Goal: Information Seeking & Learning: Check status

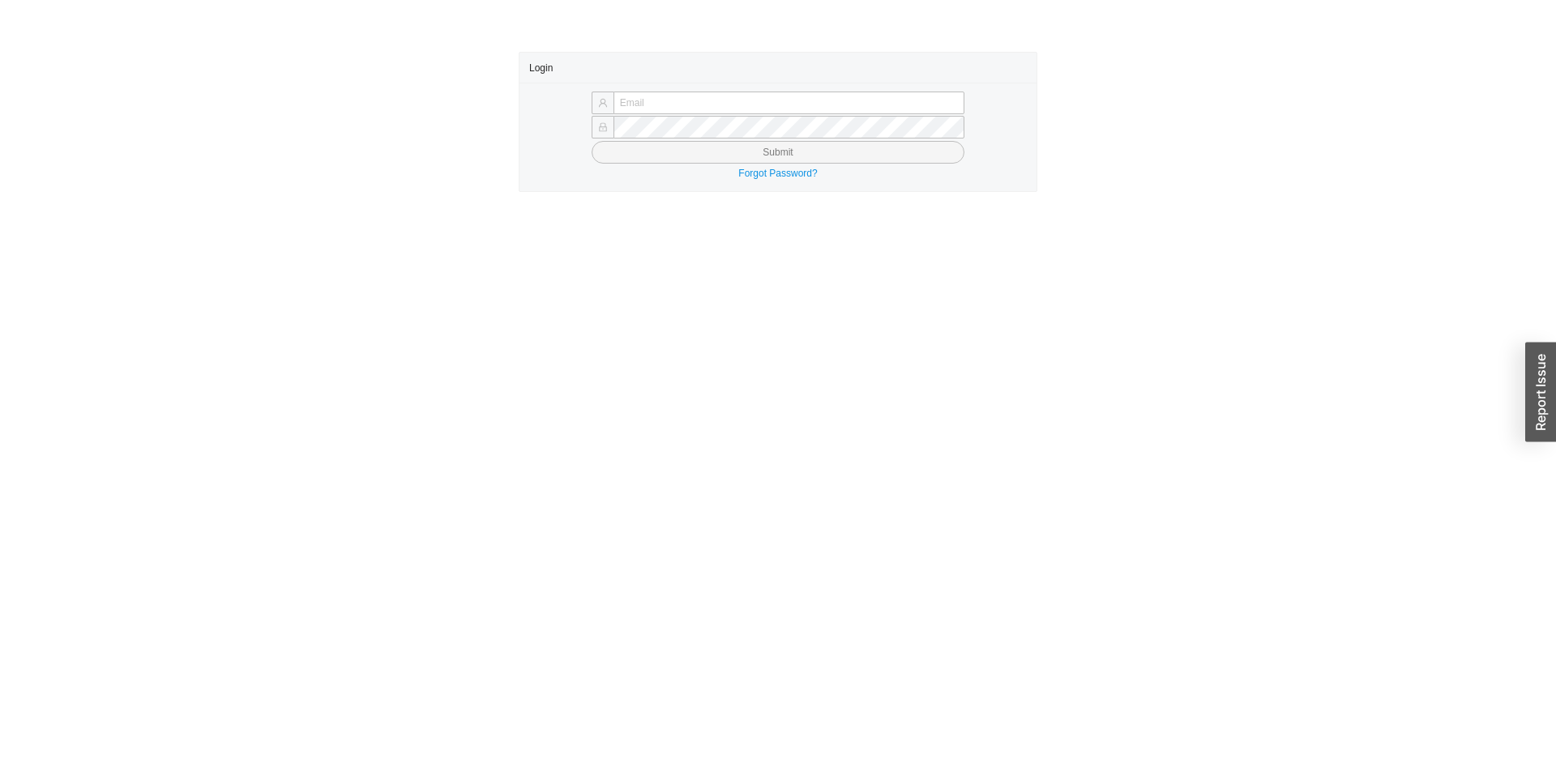
drag, startPoint x: 695, startPoint y: 99, endPoint x: 692, endPoint y: 118, distance: 19.2
click at [692, 102] on input "text" at bounding box center [789, 103] width 351 height 23
type input "[EMAIL_ADDRESS][DOMAIN_NAME]"
click at [660, 139] on form "[EMAIL_ADDRESS][DOMAIN_NAME] Submit" at bounding box center [778, 127] width 498 height 71
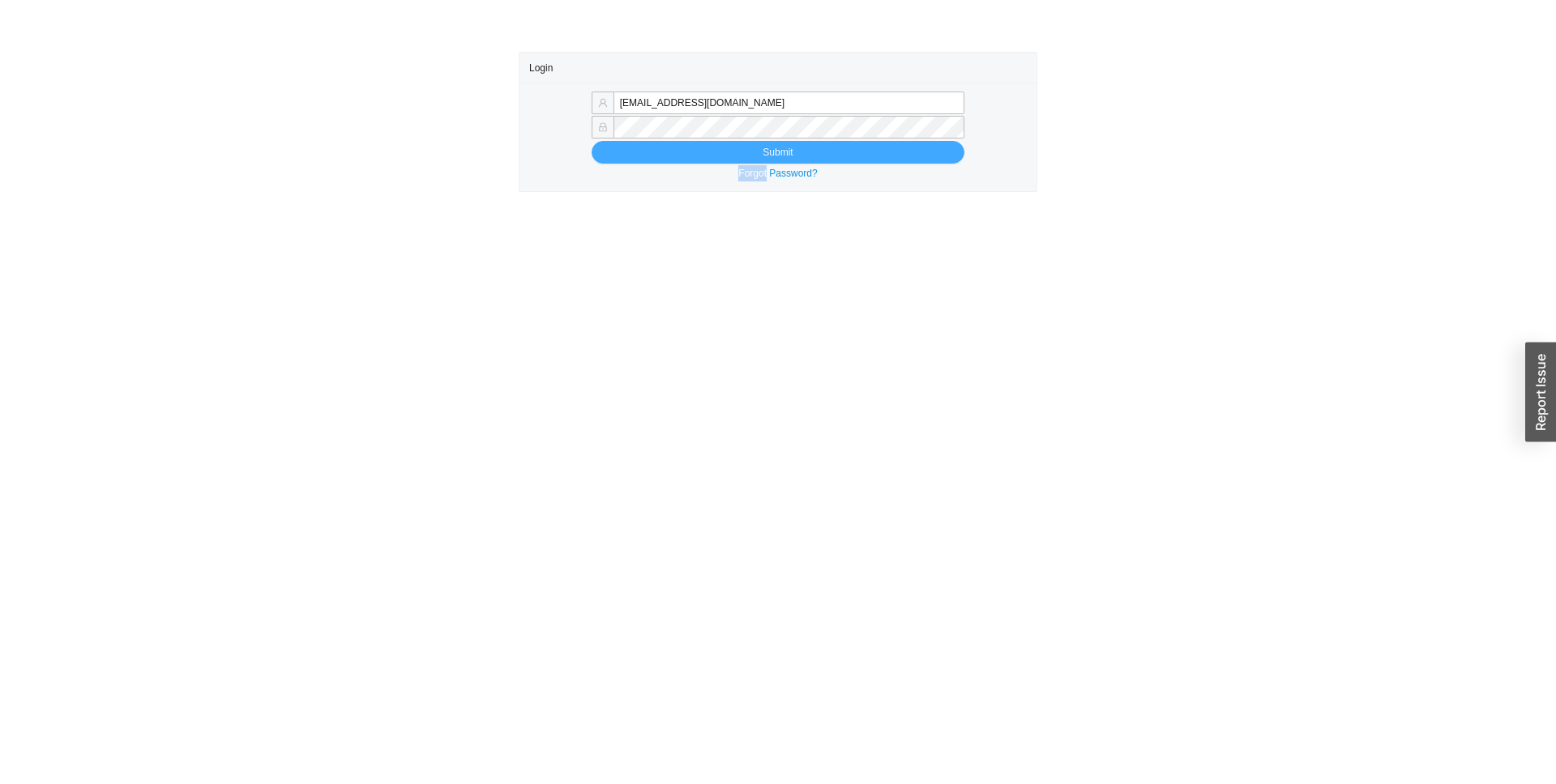
click at [772, 157] on span "Submit" at bounding box center [778, 152] width 30 height 16
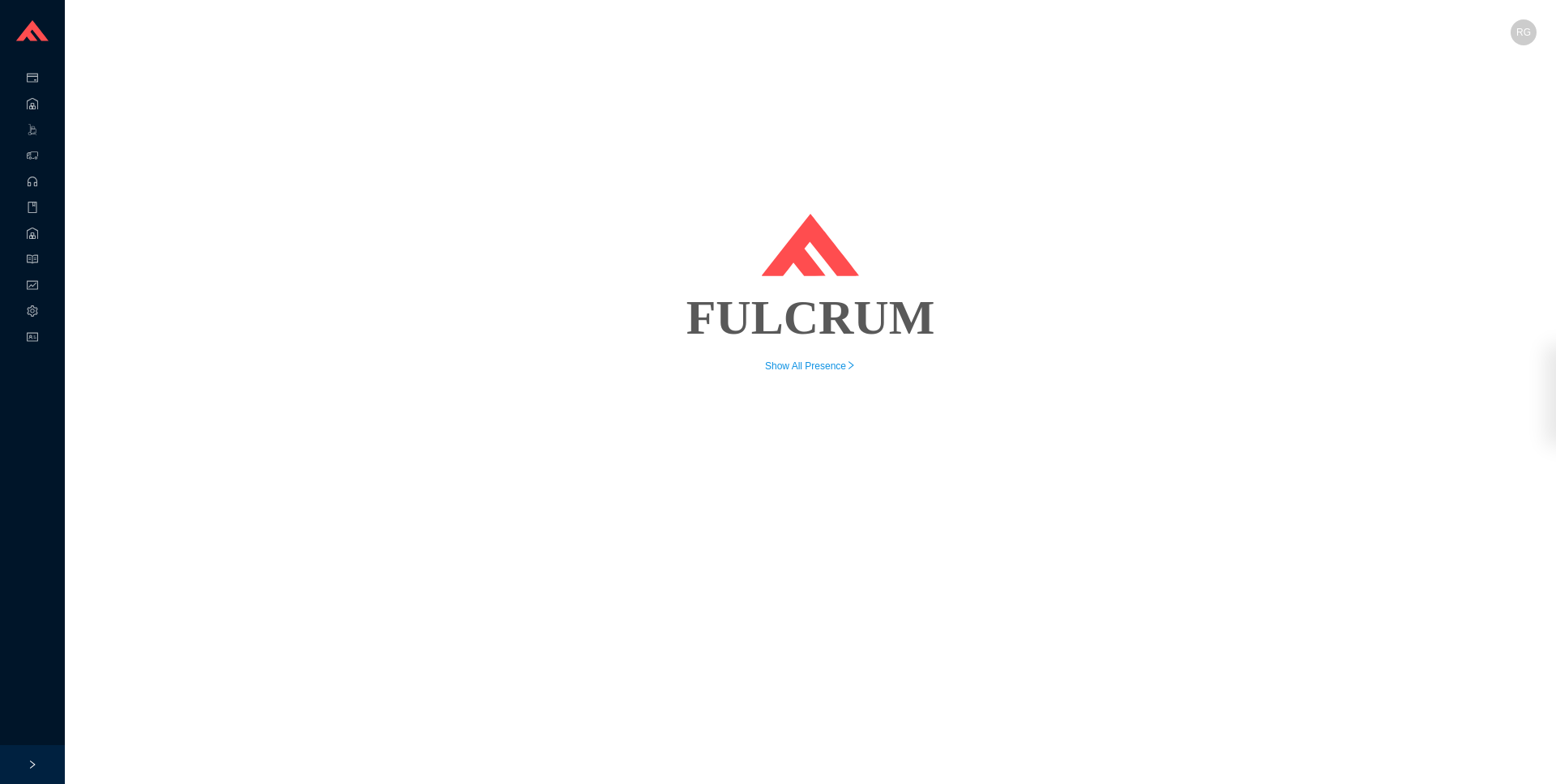
click at [496, 208] on div "FULCRUM Show All Presence" at bounding box center [811, 213] width 1452 height 322
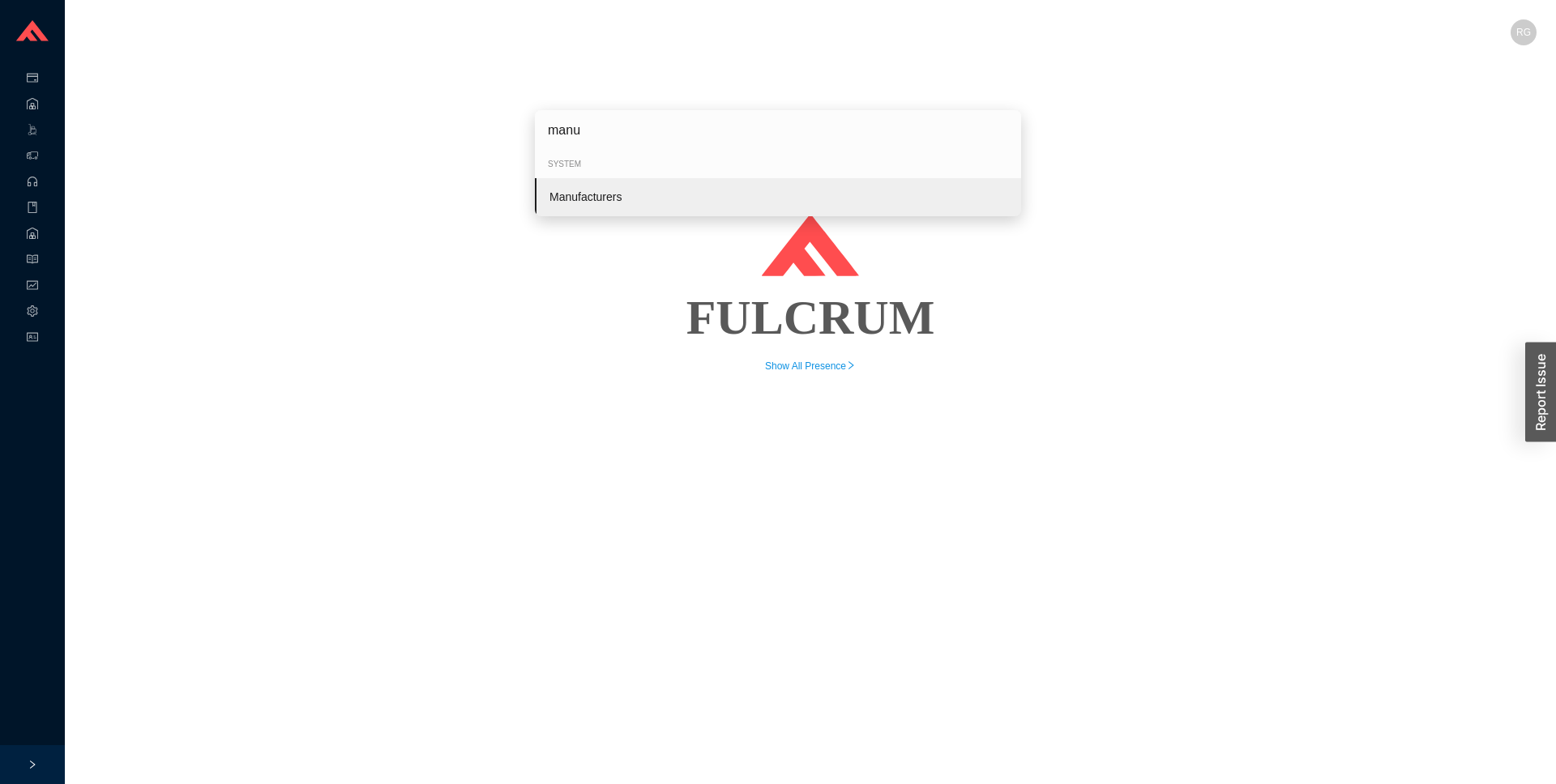
type input "manuf"
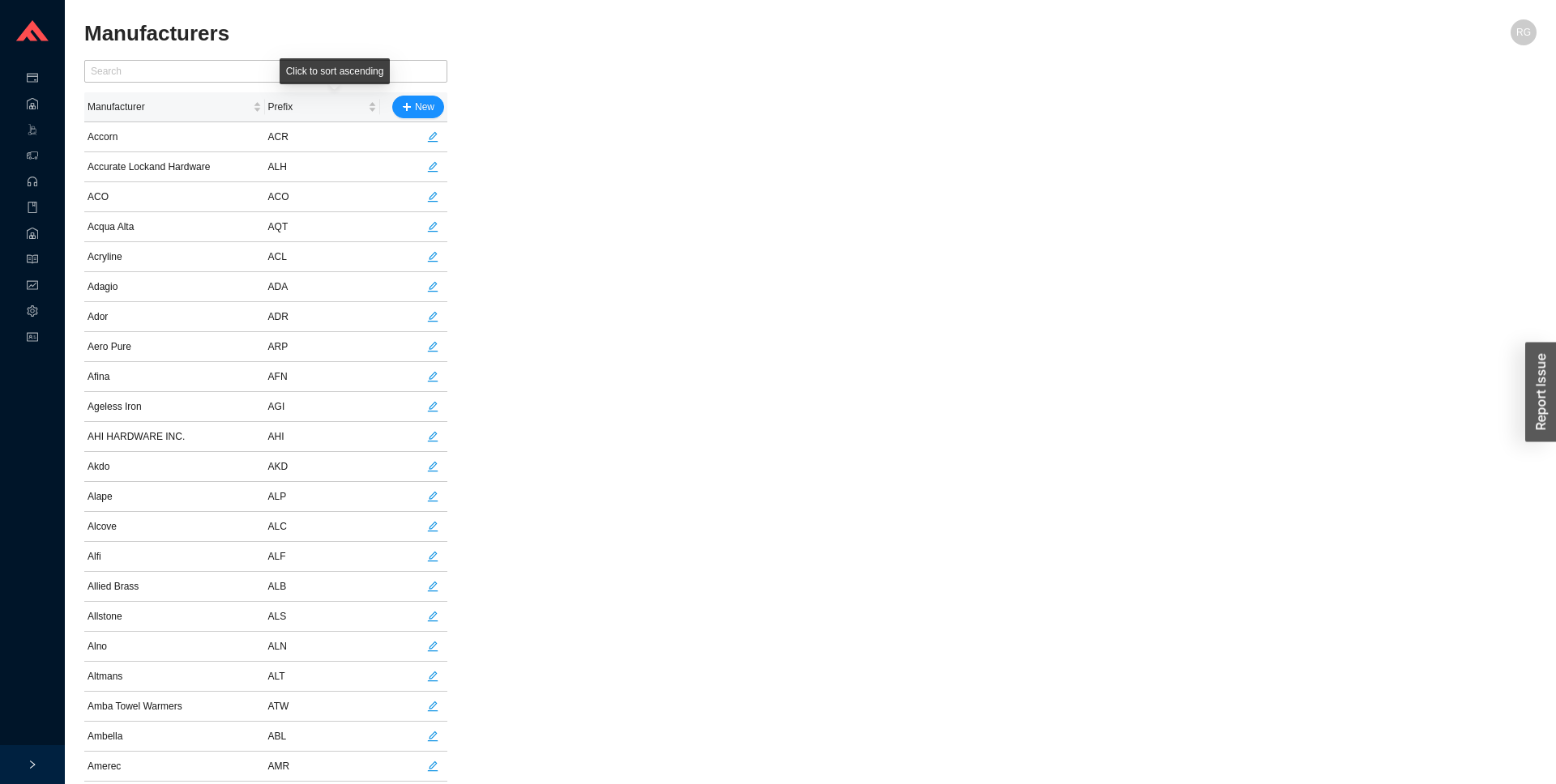
click at [280, 74] on div "Click to sort ascending" at bounding box center [335, 71] width 111 height 26
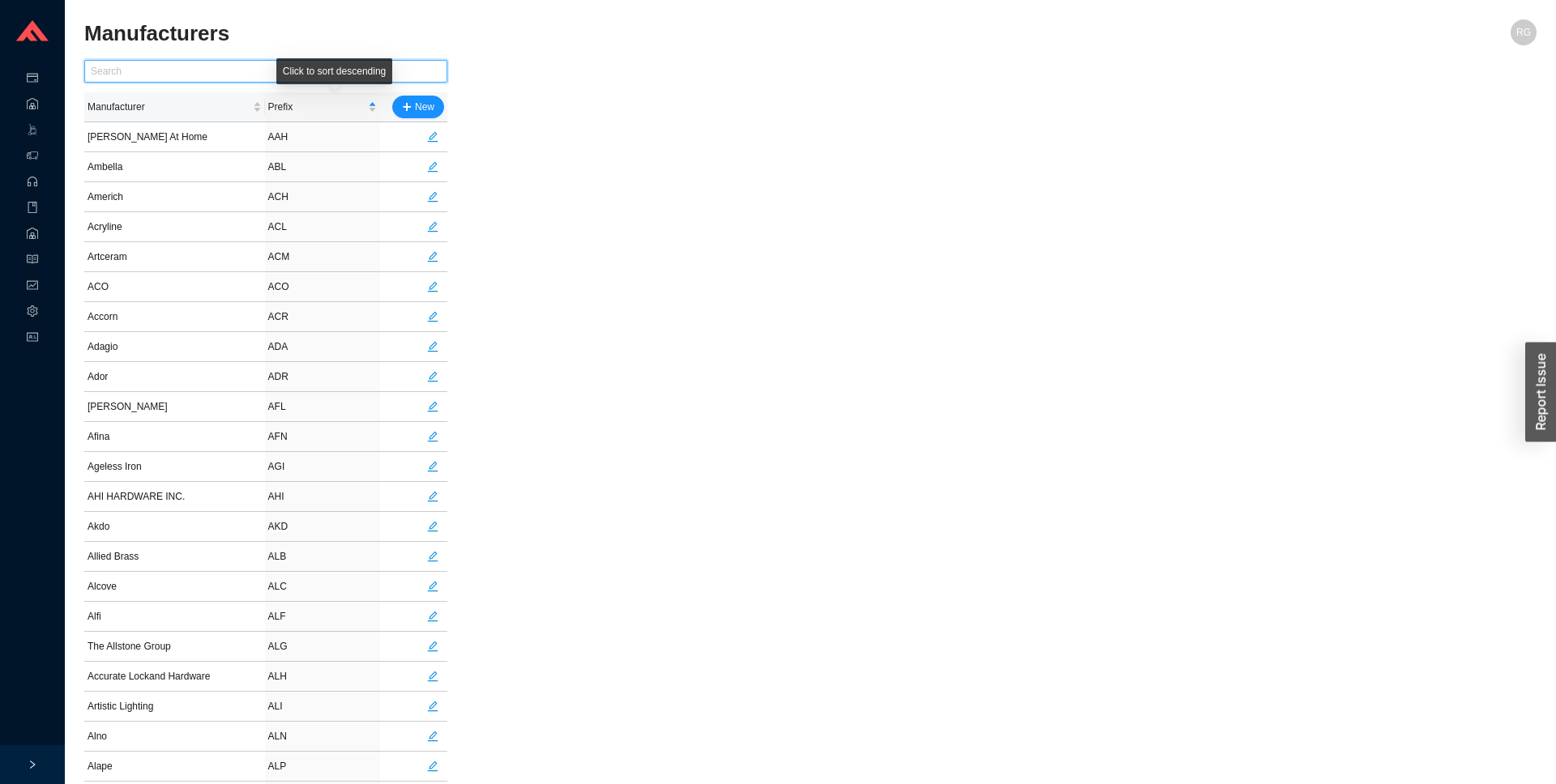
click at [270, 69] on input "text" at bounding box center [266, 71] width 363 height 23
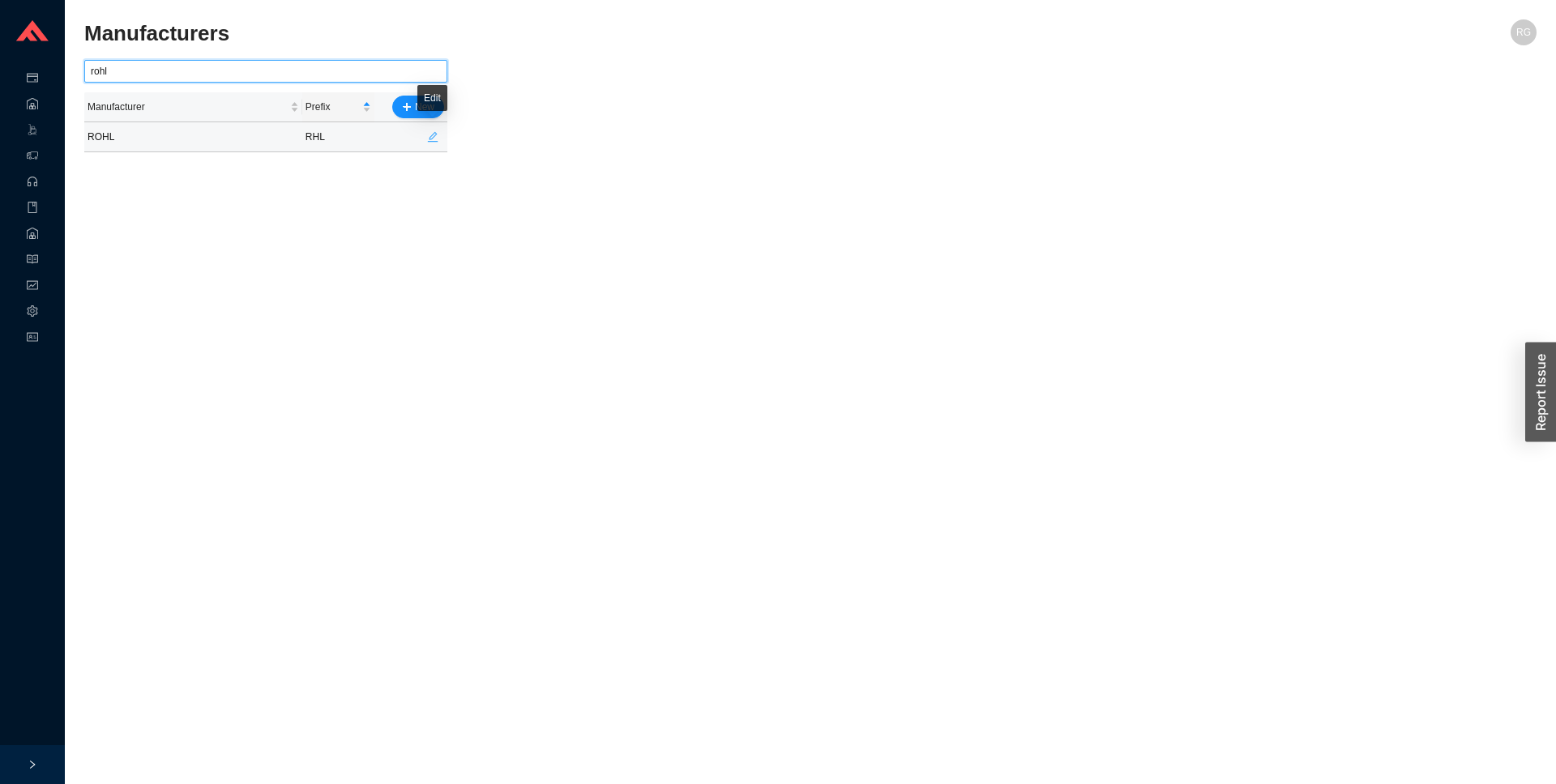
type input "rohl"
click at [435, 137] on icon "edit" at bounding box center [432, 137] width 11 height 11
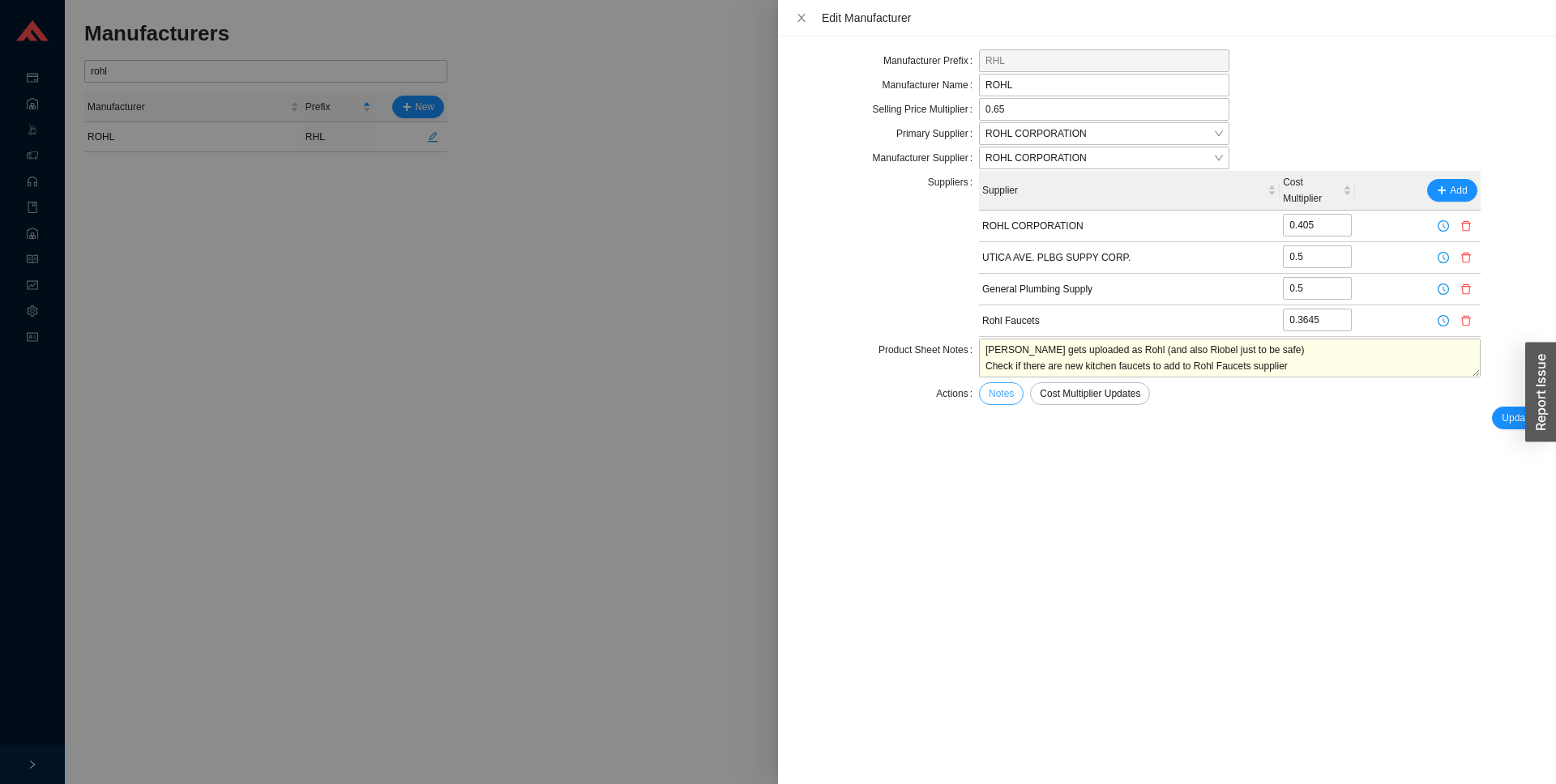
click at [1012, 389] on span "Notes" at bounding box center [1001, 393] width 25 height 16
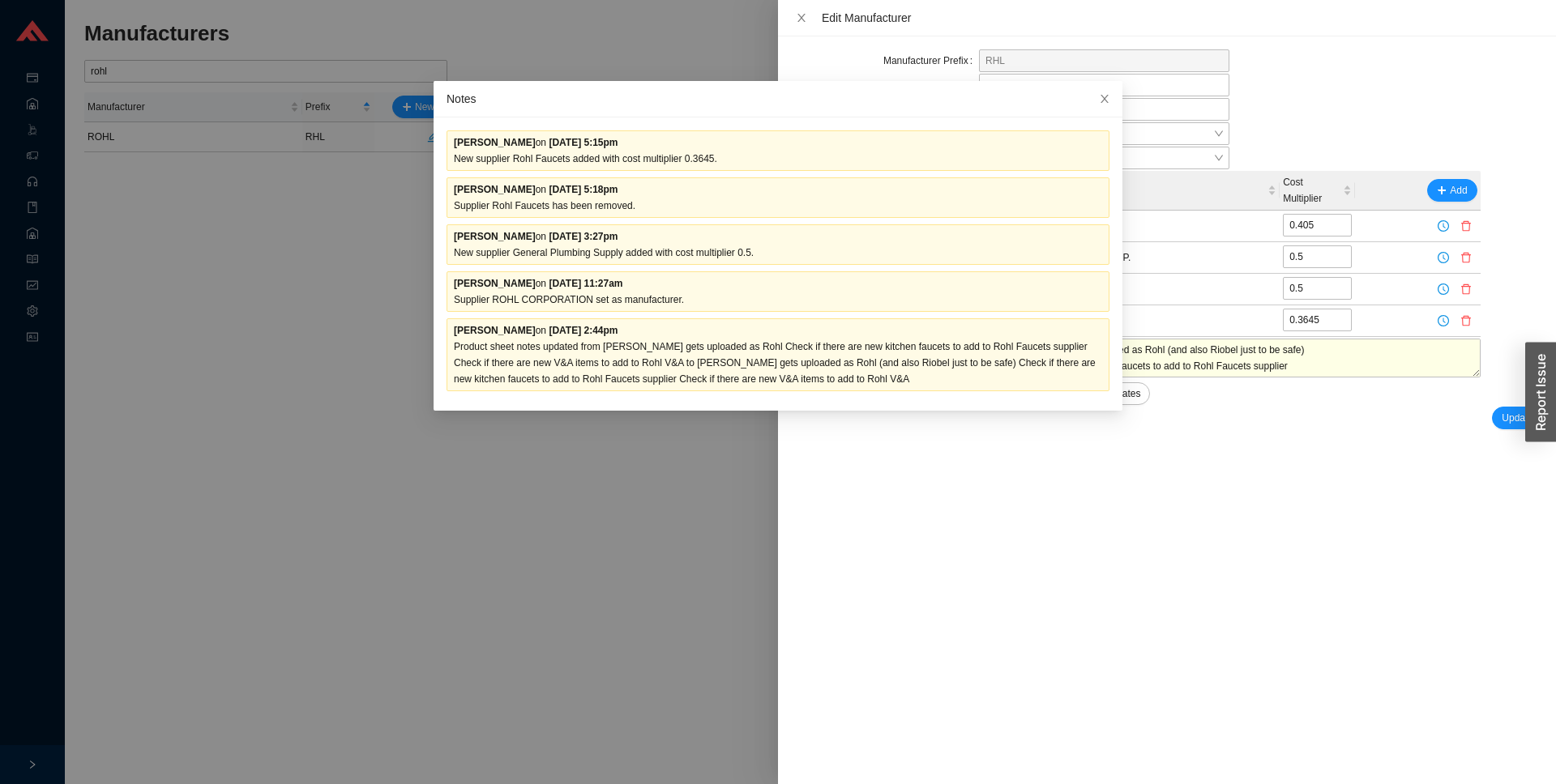
click at [834, 240] on div "Tziporah Jakobovits on 6/13/22 3:27pm" at bounding box center [778, 236] width 648 height 16
click at [796, 337] on div "Tziporah Jakobovits on 6/4/24 2:44pm" at bounding box center [778, 330] width 648 height 16
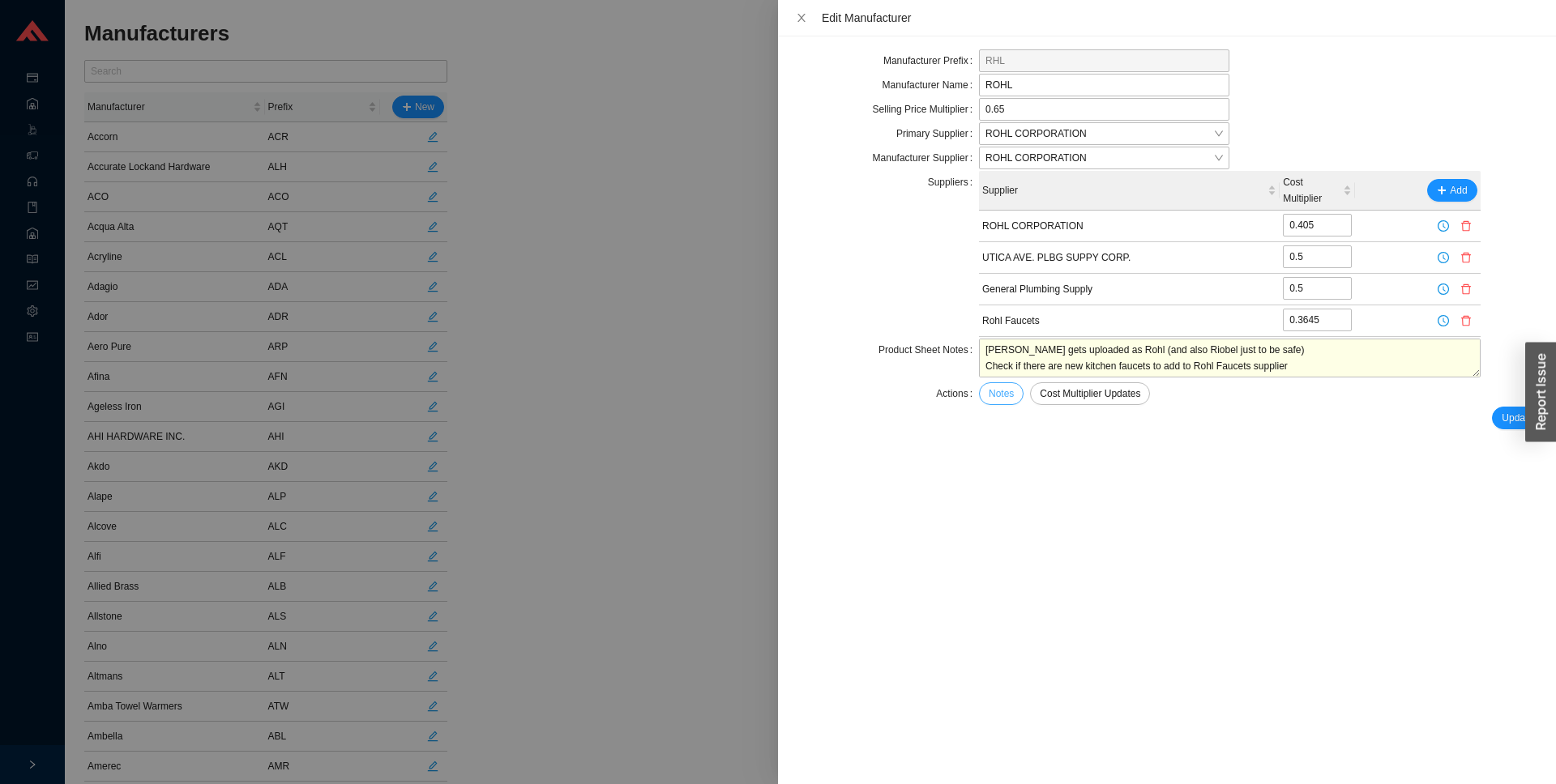
click at [1009, 395] on span "Notes" at bounding box center [1001, 393] width 25 height 16
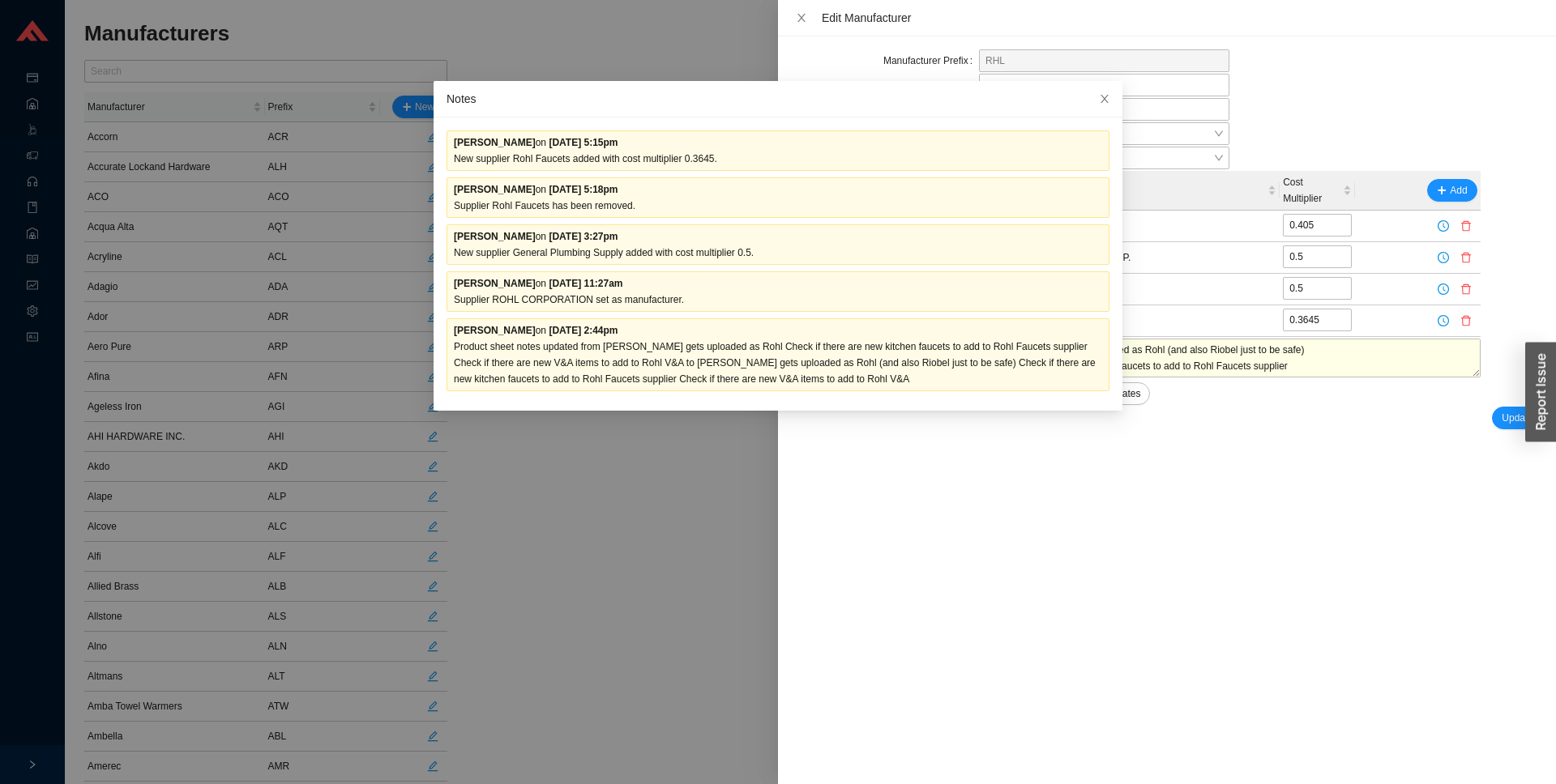
click at [799, 629] on div "Manufacturer Prefix RHL Manufacturer Name ROHL Selling Price Multiplier 0.65 Pr…" at bounding box center [1168, 410] width 778 height 748
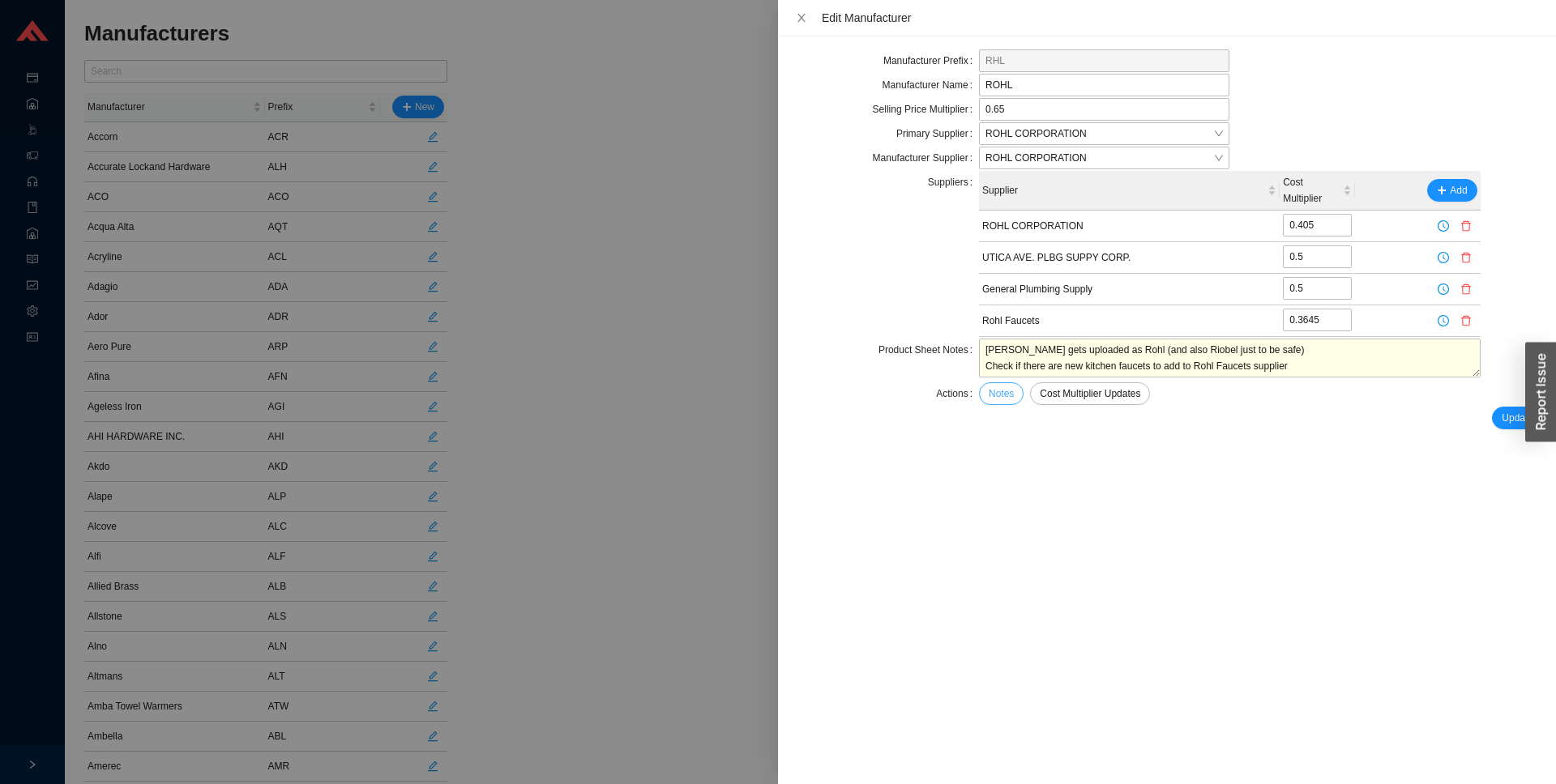
click at [1002, 392] on span "Notes" at bounding box center [1001, 393] width 25 height 16
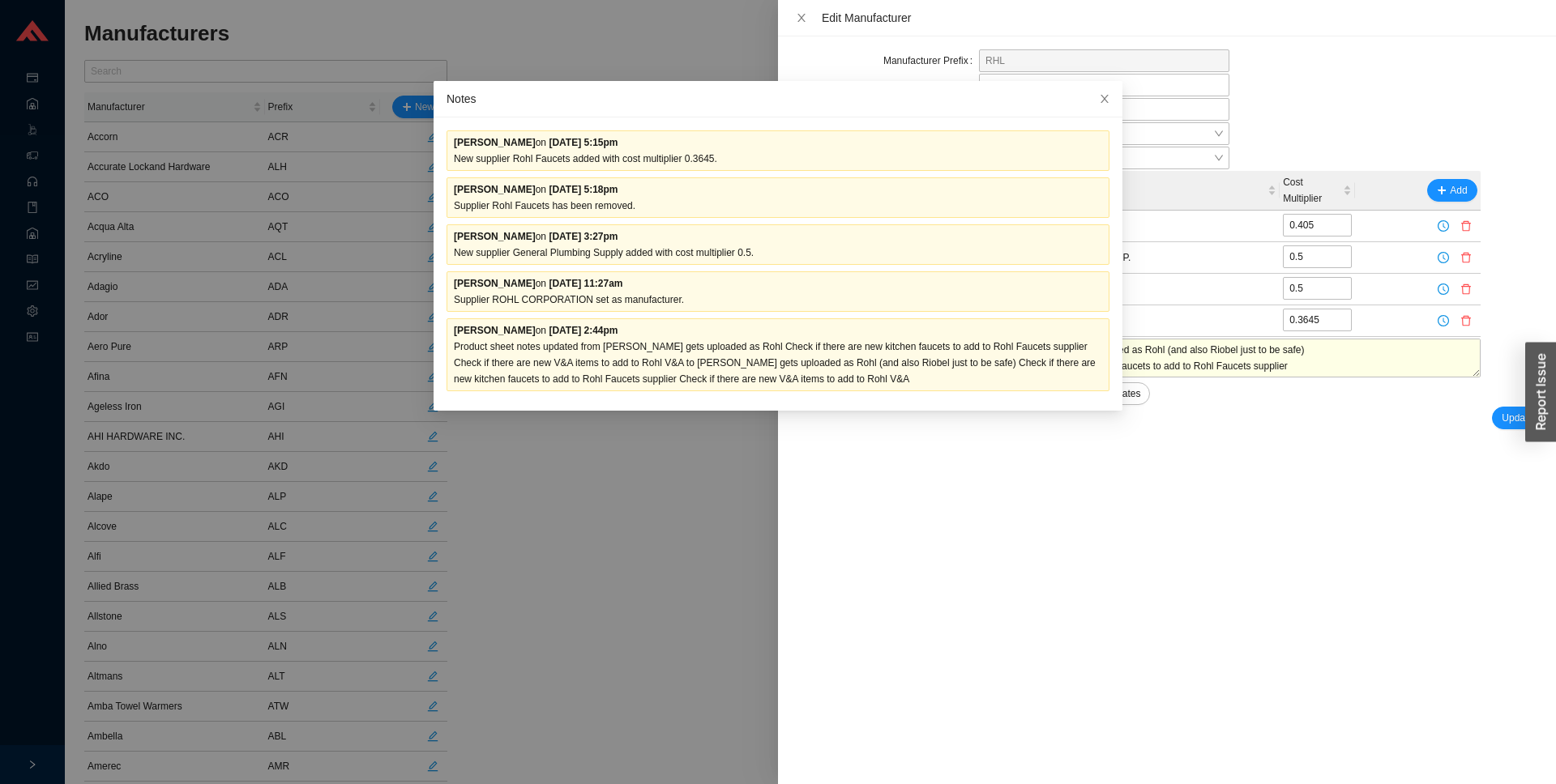
click at [974, 522] on div "Manufacturer Prefix RHL Manufacturer Name ROHL Selling Price Multiplier 0.65 Pr…" at bounding box center [1168, 410] width 778 height 748
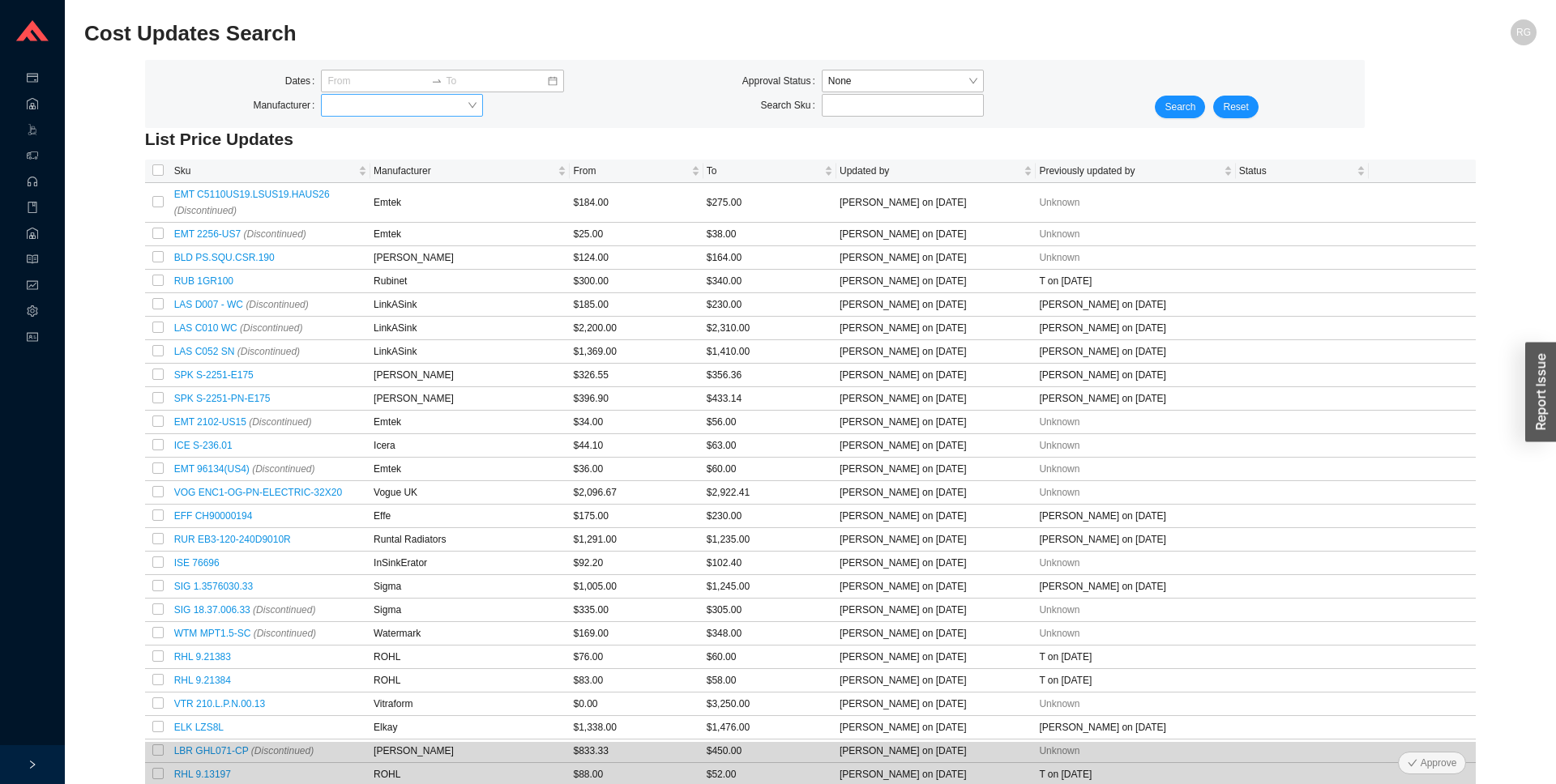
click at [362, 111] on input "search" at bounding box center [397, 105] width 139 height 21
type input "elka"
click at [342, 145] on div "Elkay" at bounding box center [402, 134] width 163 height 23
click at [1185, 103] on span "Search" at bounding box center [1180, 107] width 31 height 16
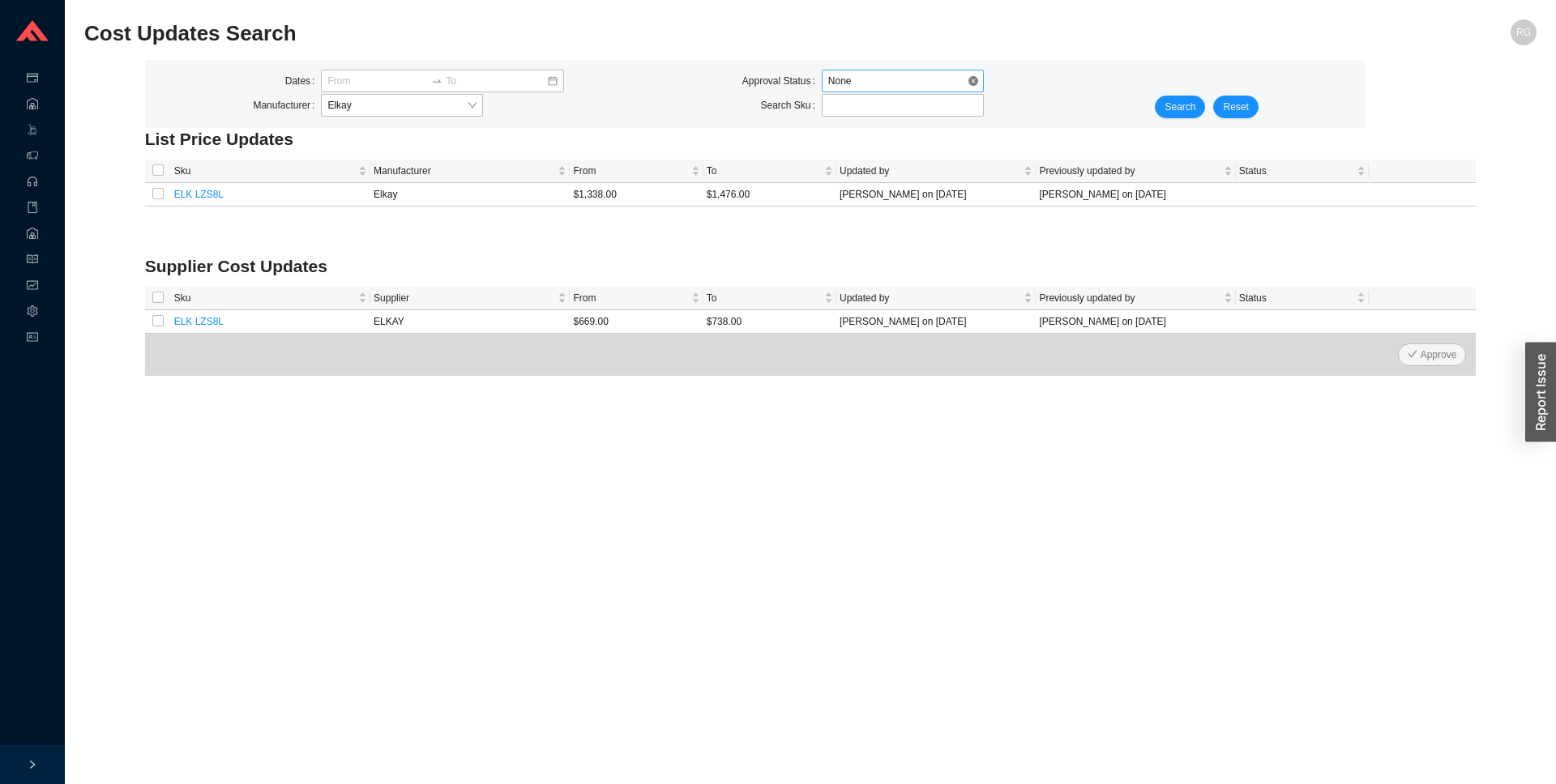
click at [858, 74] on span "None" at bounding box center [902, 80] width 149 height 21
click at [1168, 107] on span "Search" at bounding box center [1180, 107] width 31 height 16
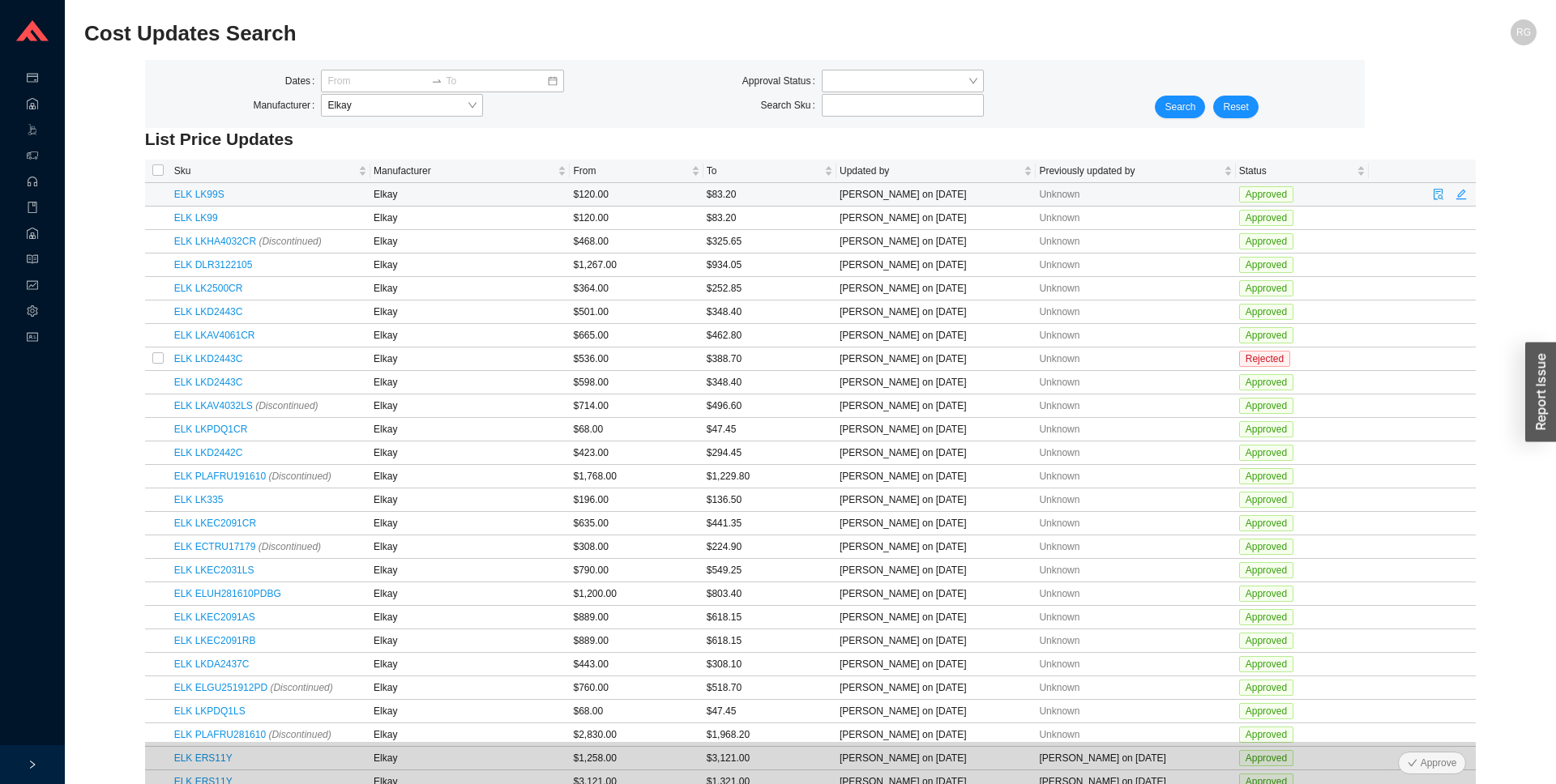
click at [275, 193] on td "ELK LK99S" at bounding box center [270, 194] width 199 height 23
click at [972, 196] on td "[PERSON_NAME] on [DATE]" at bounding box center [936, 194] width 199 height 23
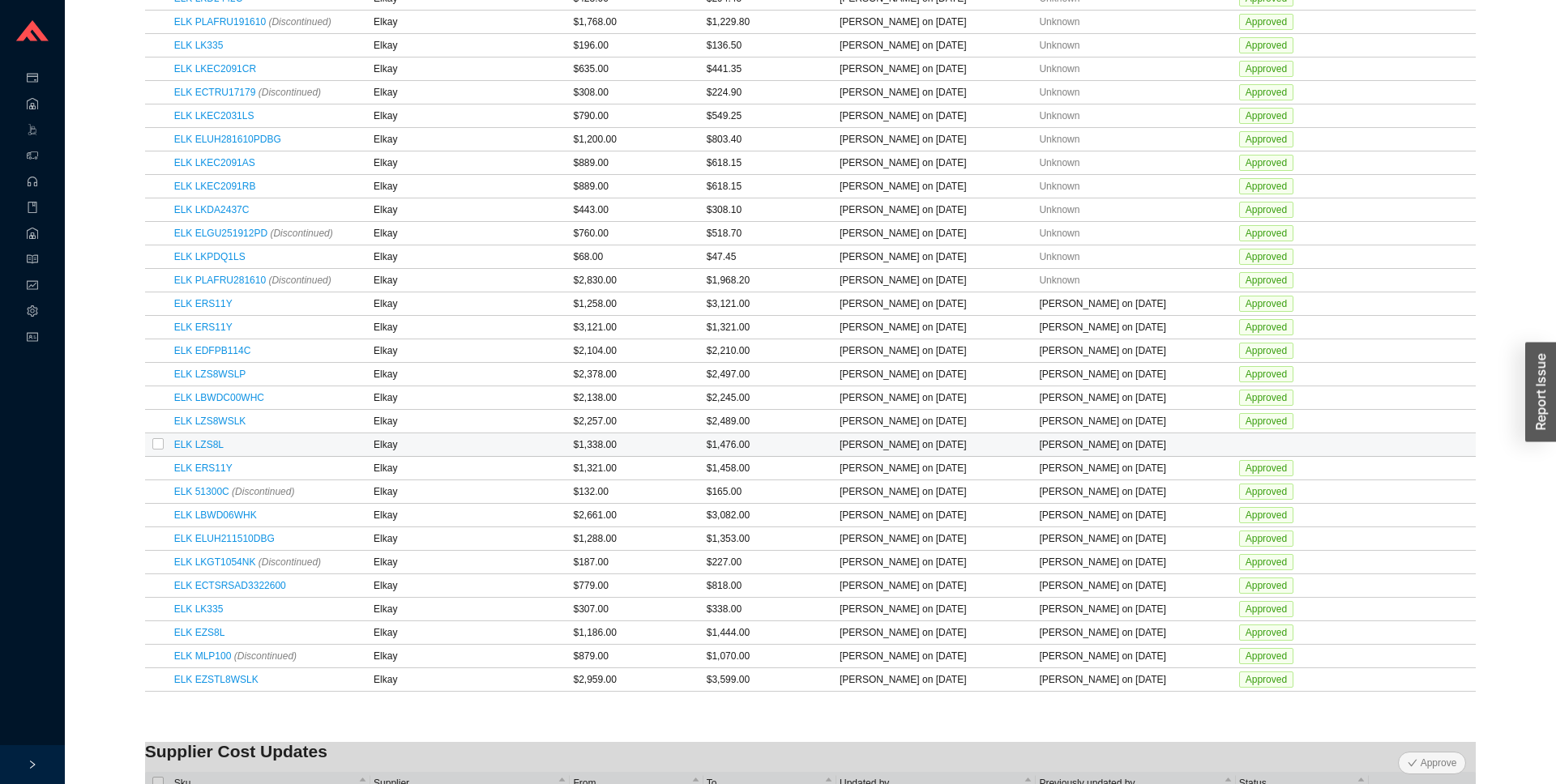
scroll to position [439, 0]
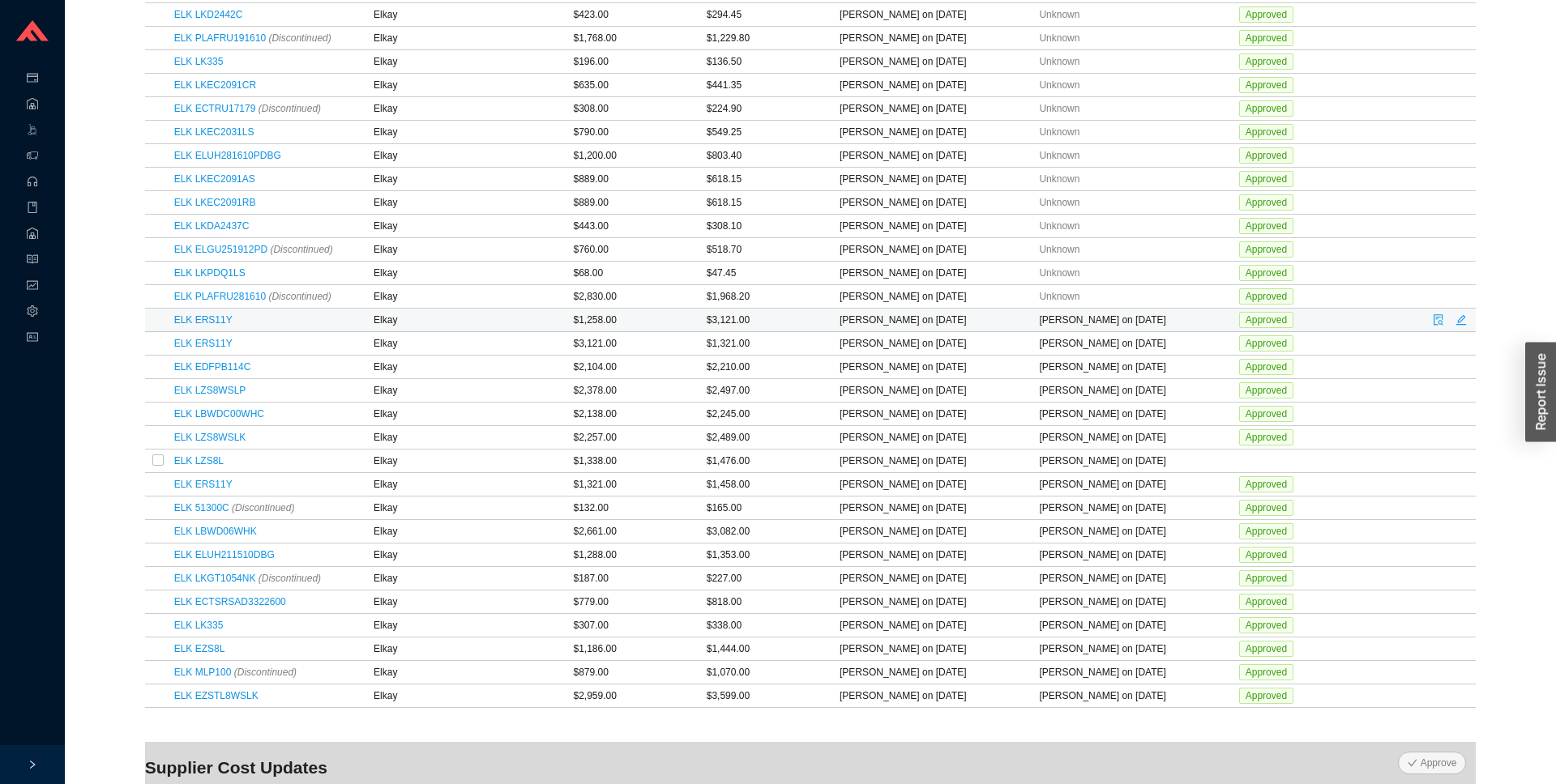
click at [1118, 316] on td "[PERSON_NAME] on [DATE]" at bounding box center [1135, 320] width 199 height 23
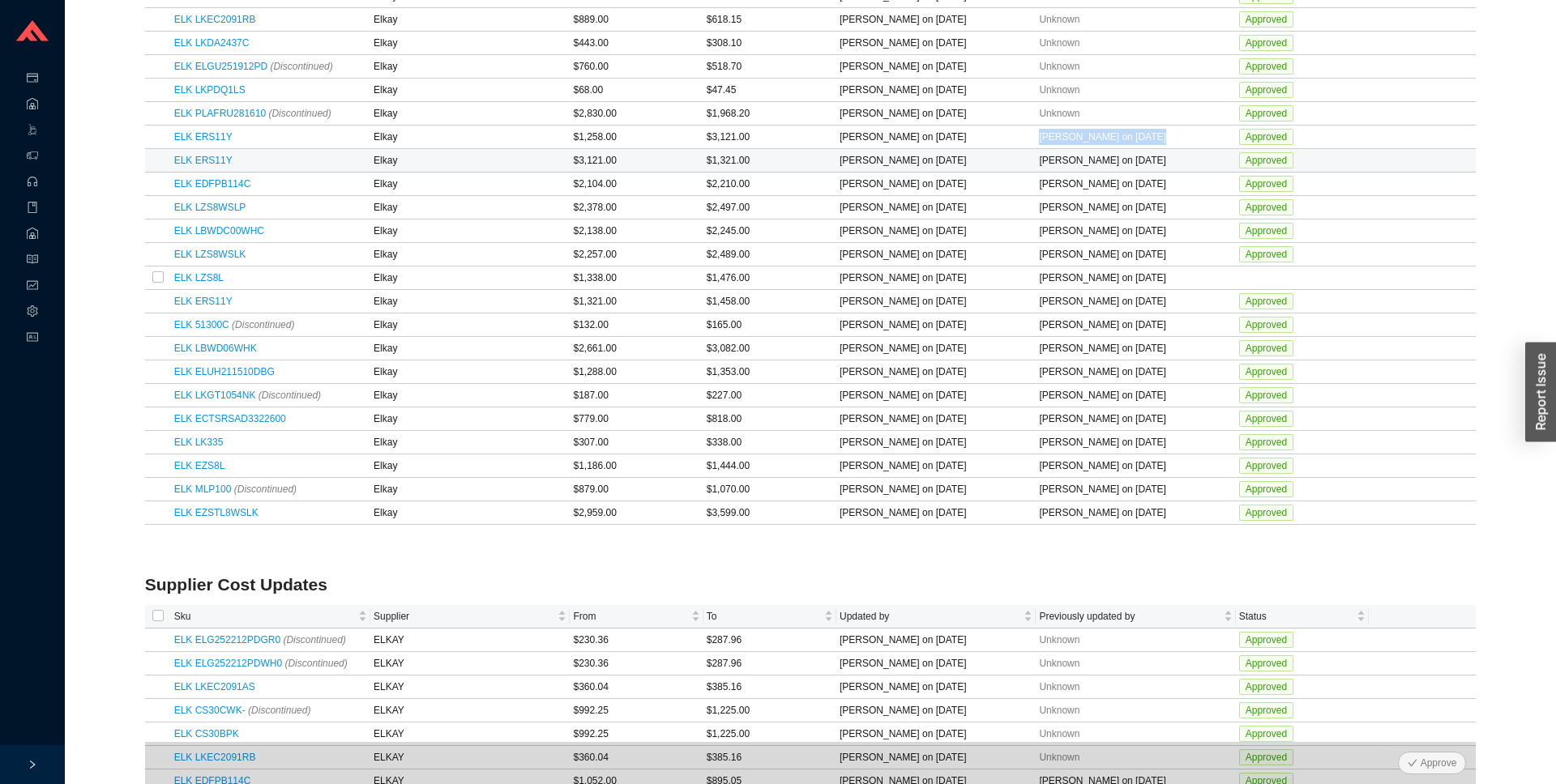
scroll to position [623, 0]
click at [659, 563] on div "Sku Manufacturer From To Updated by Previously updated by Status ELK LK99S Elka…" at bounding box center [811, 54] width 1332 height 1035
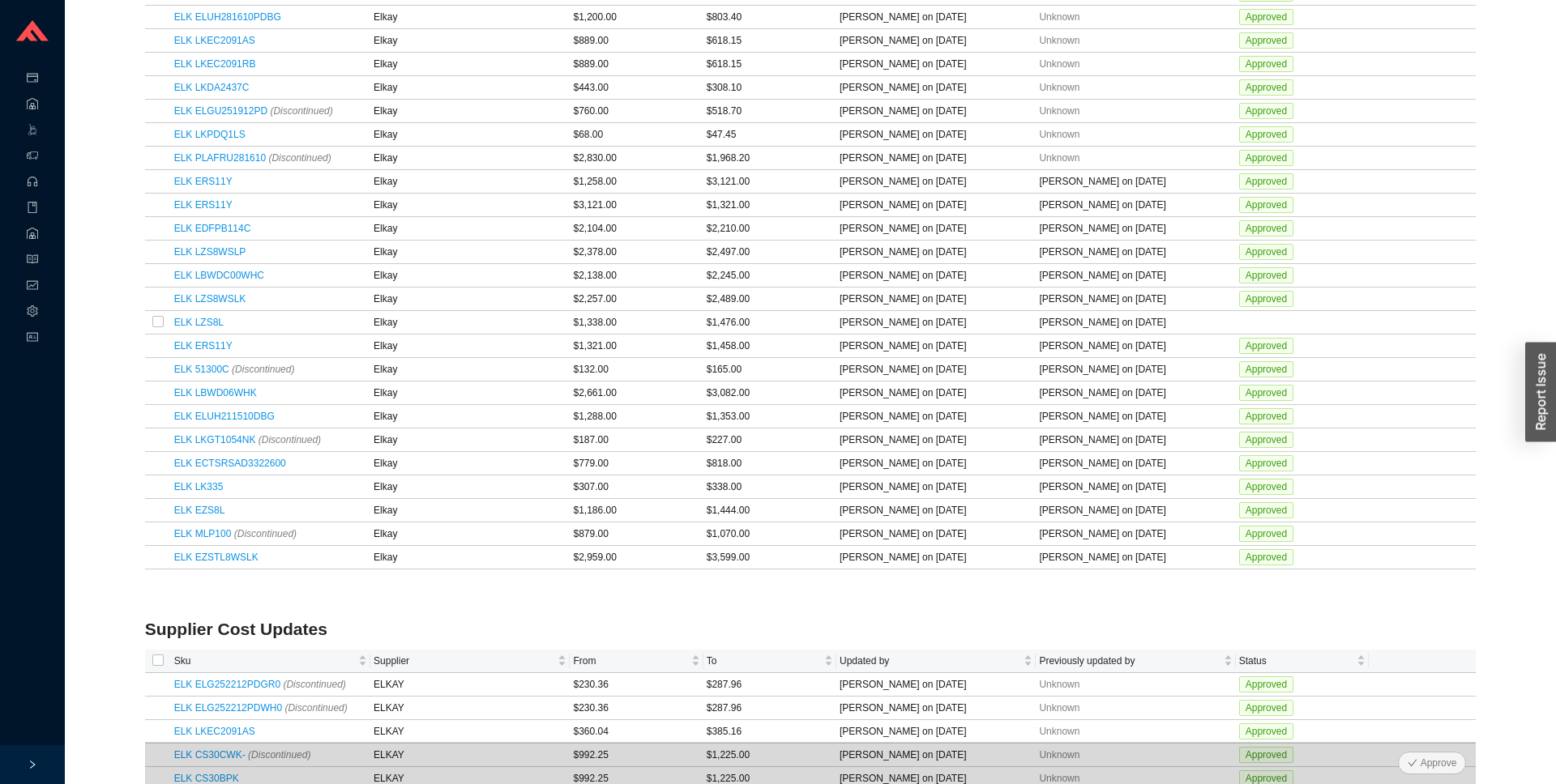
scroll to position [764, 0]
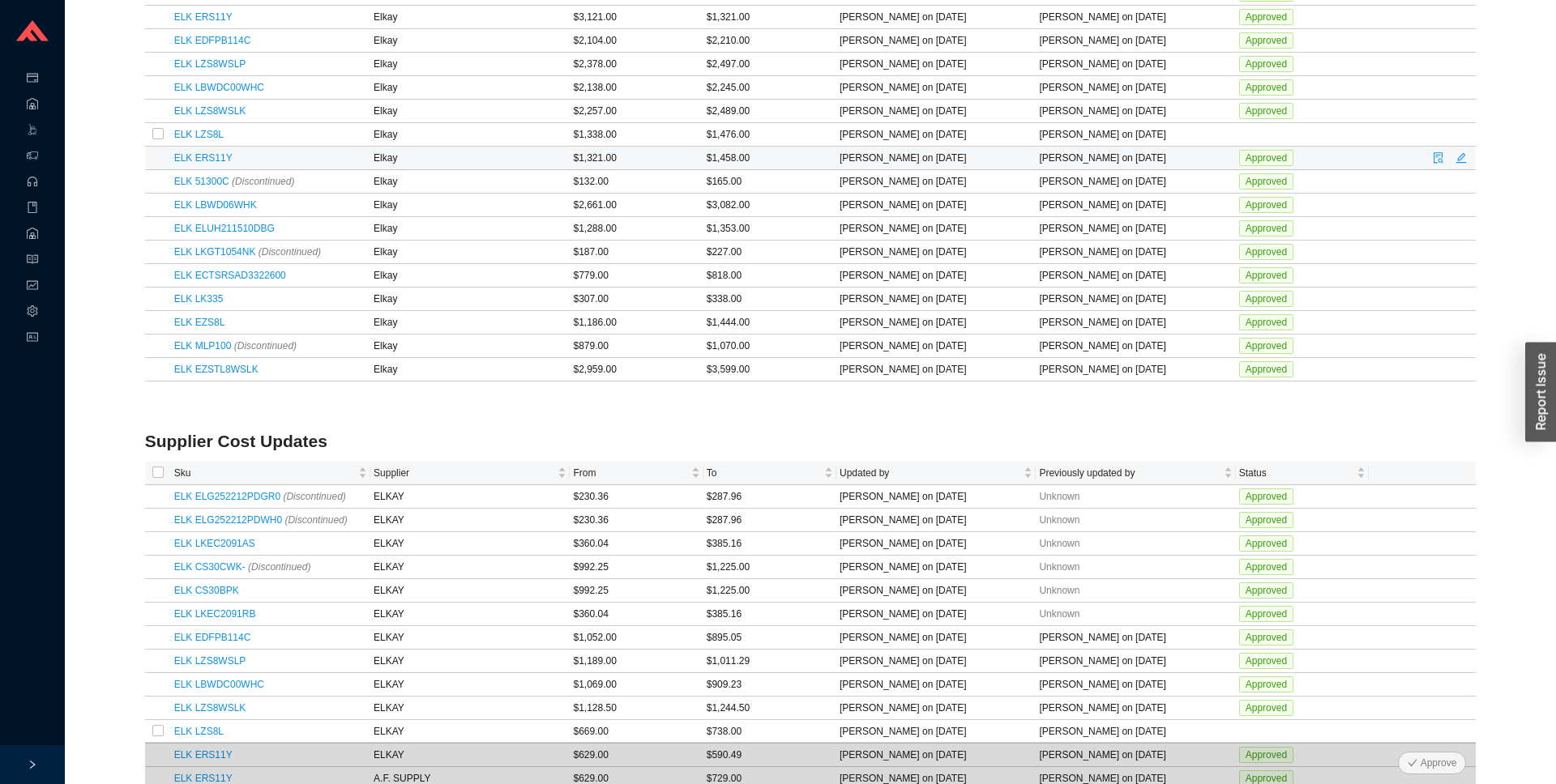
click at [1047, 148] on td "[PERSON_NAME] on [DATE]" at bounding box center [1135, 158] width 199 height 23
